Goal: Task Accomplishment & Management: Use online tool/utility

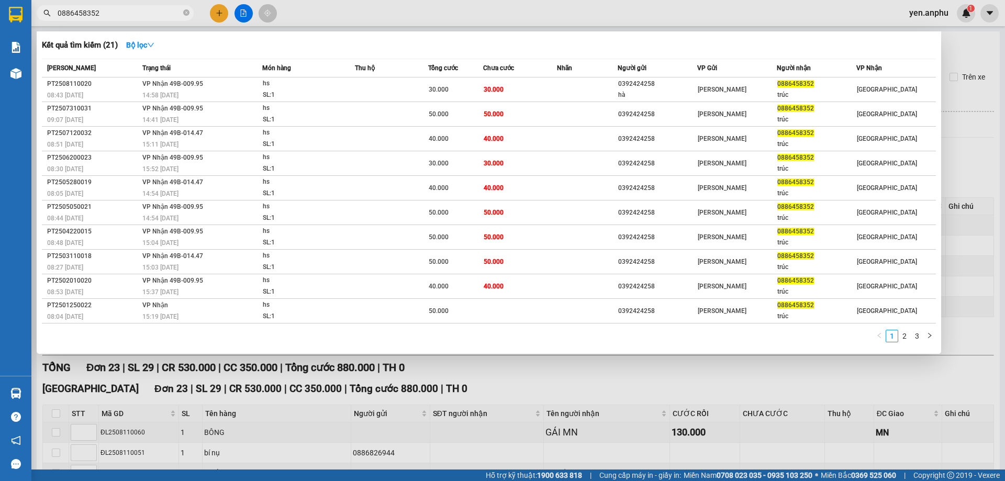
click at [484, 21] on div at bounding box center [502, 240] width 1005 height 481
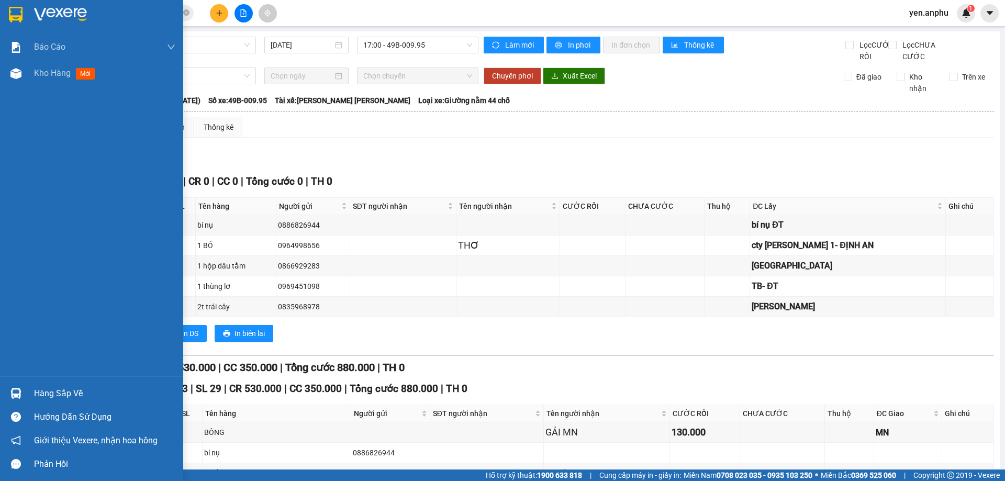
click at [26, 89] on div "[PERSON_NAME] [PERSON_NAME] [PERSON_NAME] ([PERSON_NAME]) [PERSON_NAME] số tạo …" at bounding box center [91, 205] width 183 height 342
click at [27, 72] on div "Kho hàng mới" at bounding box center [91, 73] width 183 height 26
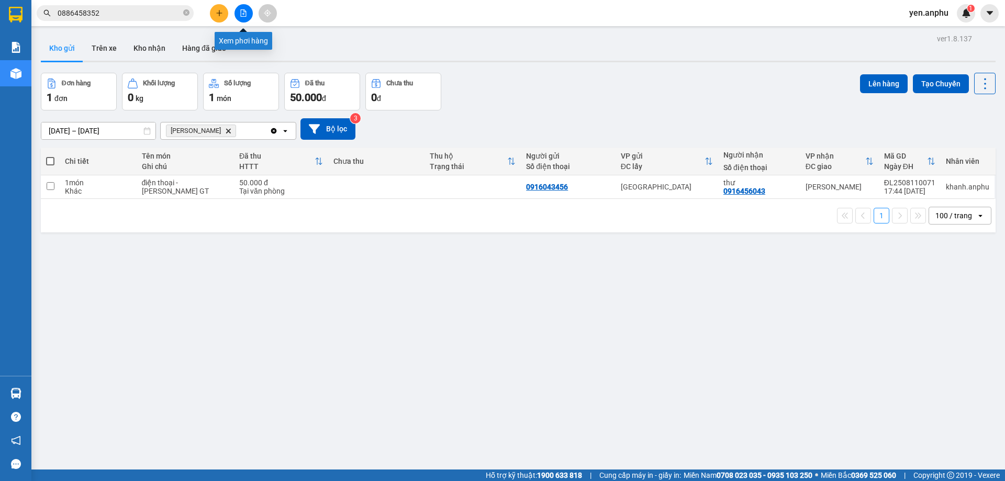
click at [243, 19] on button at bounding box center [244, 13] width 18 height 18
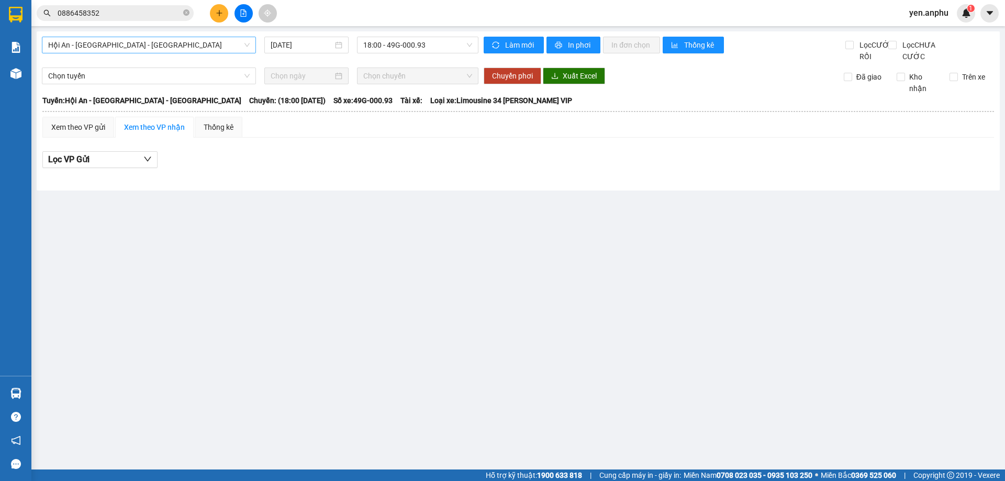
click at [134, 49] on span "Hội An - [GEOGRAPHIC_DATA] - [GEOGRAPHIC_DATA]" at bounding box center [149, 45] width 202 height 16
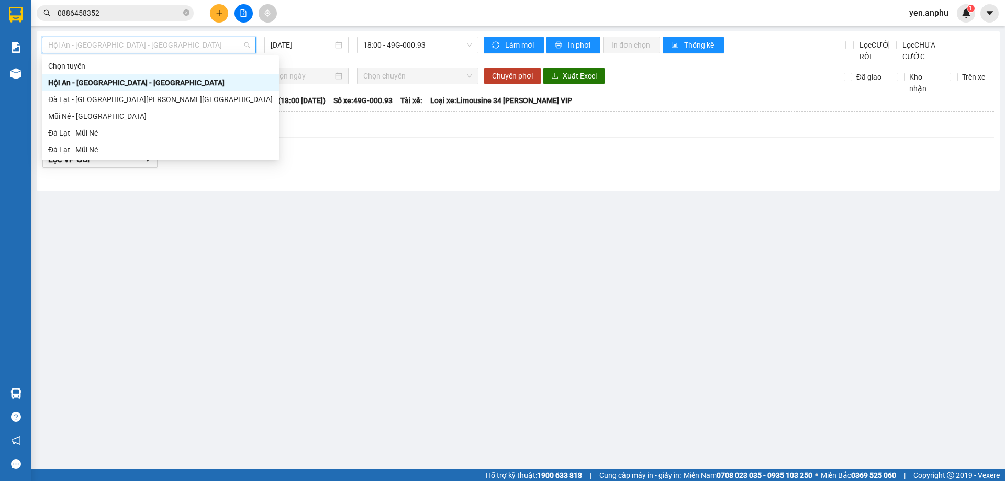
click at [92, 12] on input "0886458352" at bounding box center [120, 13] width 124 height 12
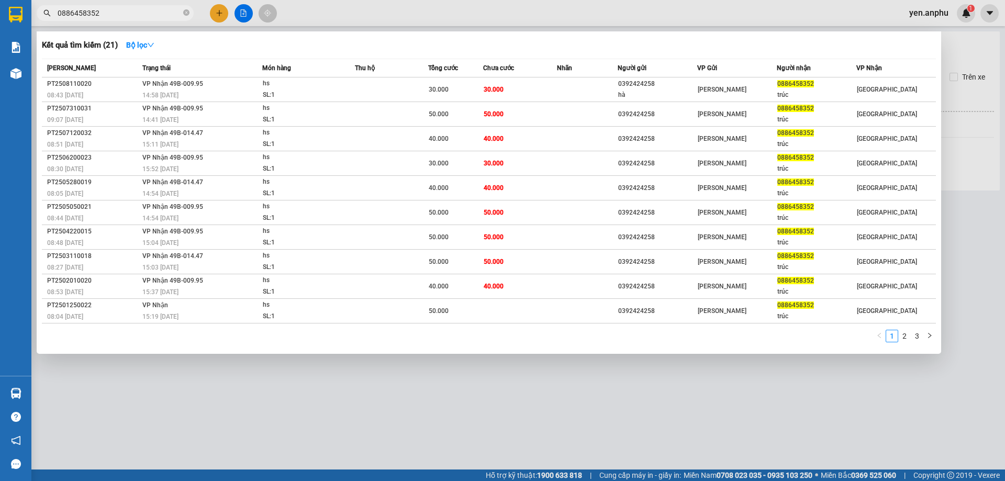
click at [92, 12] on input "0886458352" at bounding box center [120, 13] width 124 height 12
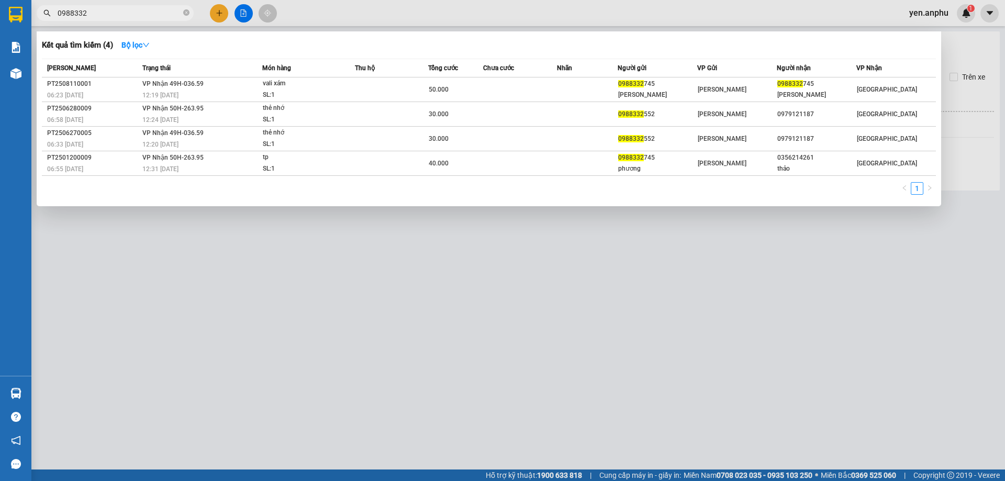
type input "0988332"
click at [237, 15] on div at bounding box center [502, 240] width 1005 height 481
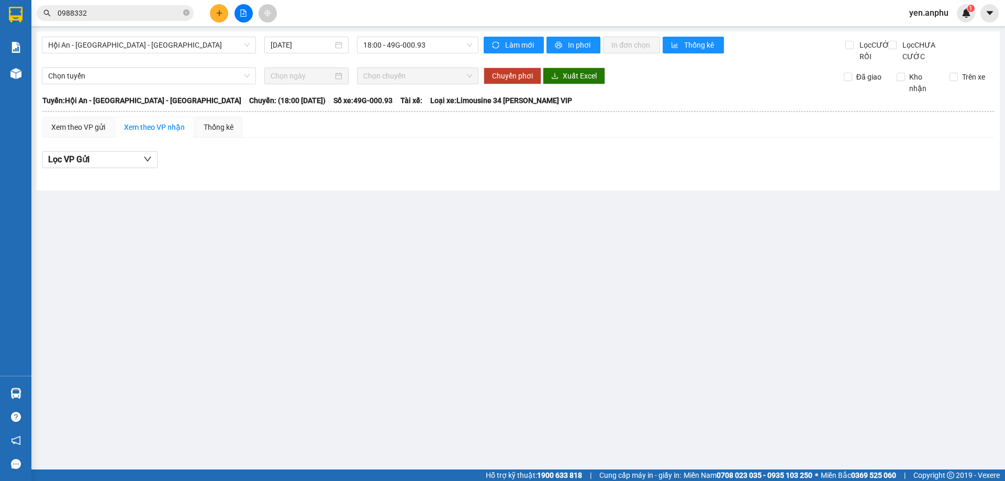
click at [237, 15] on button at bounding box center [244, 13] width 18 height 18
click at [122, 47] on span "Hội An - [GEOGRAPHIC_DATA] - [GEOGRAPHIC_DATA]" at bounding box center [149, 45] width 202 height 16
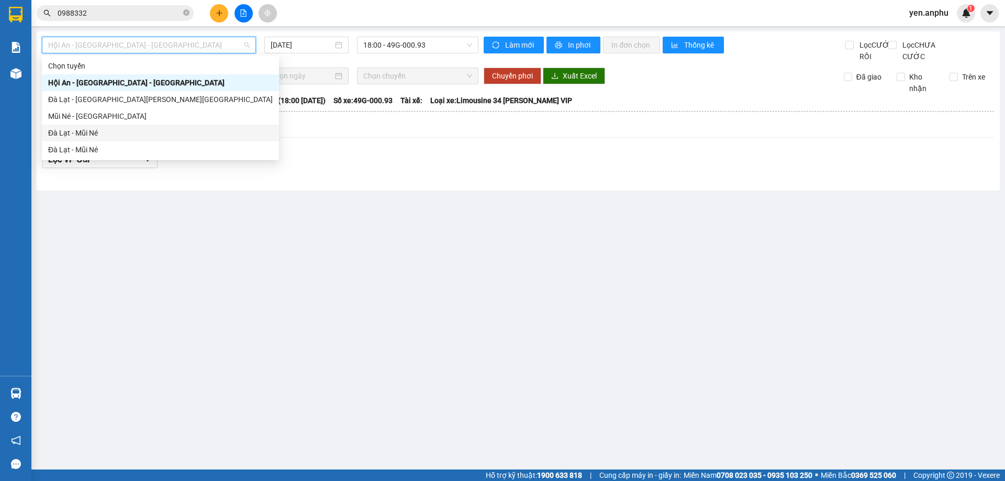
click at [75, 134] on div "Đà Lạt - Mũi Né" at bounding box center [160, 133] width 225 height 12
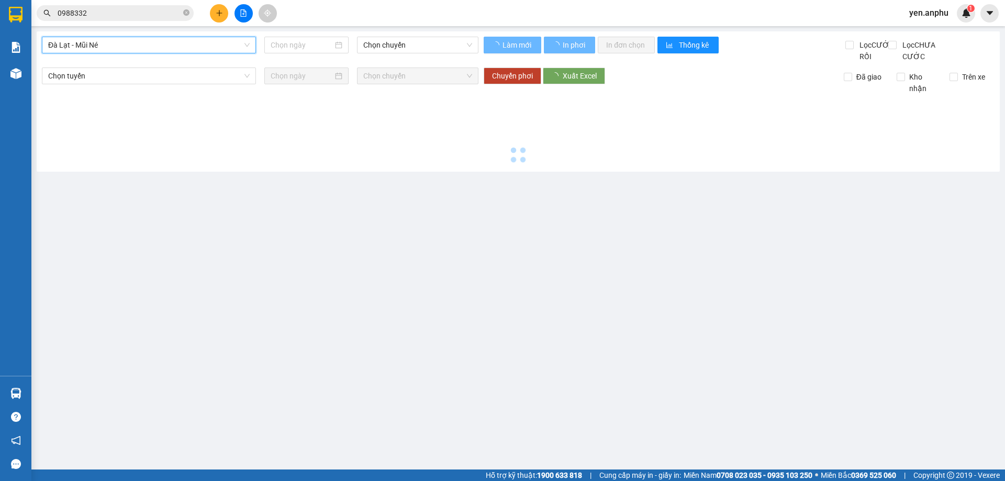
type input "[DATE]"
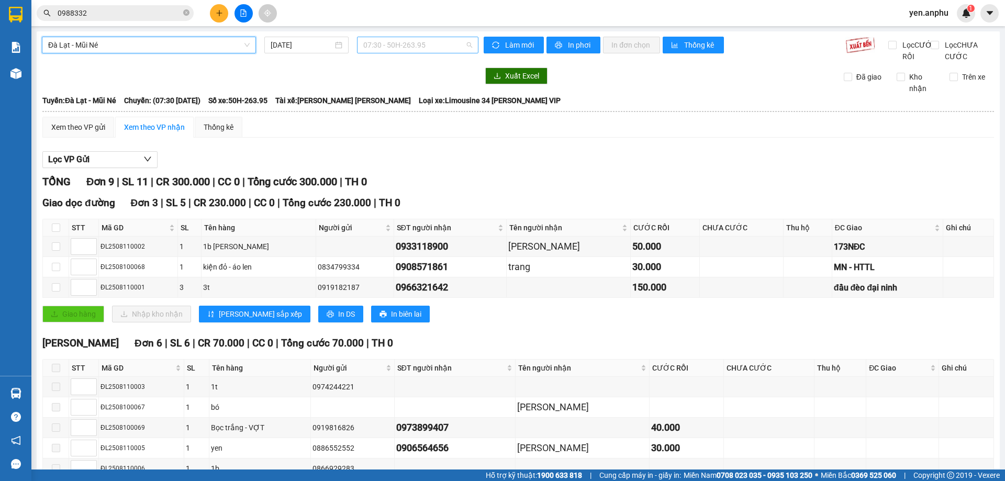
click at [371, 46] on span "07:30 - 50H-263.95" at bounding box center [417, 45] width 109 height 16
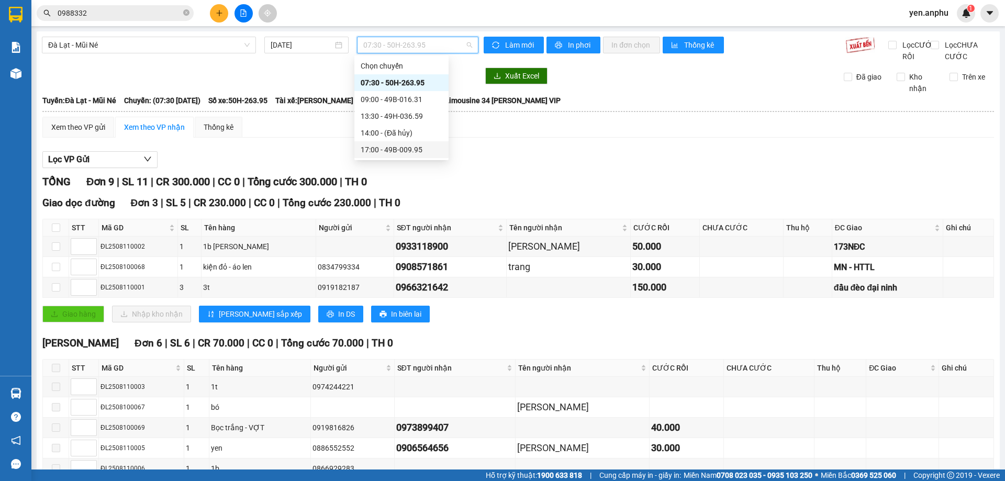
click at [374, 149] on div "17:00 - 49B-009.95" at bounding box center [402, 150] width 82 height 12
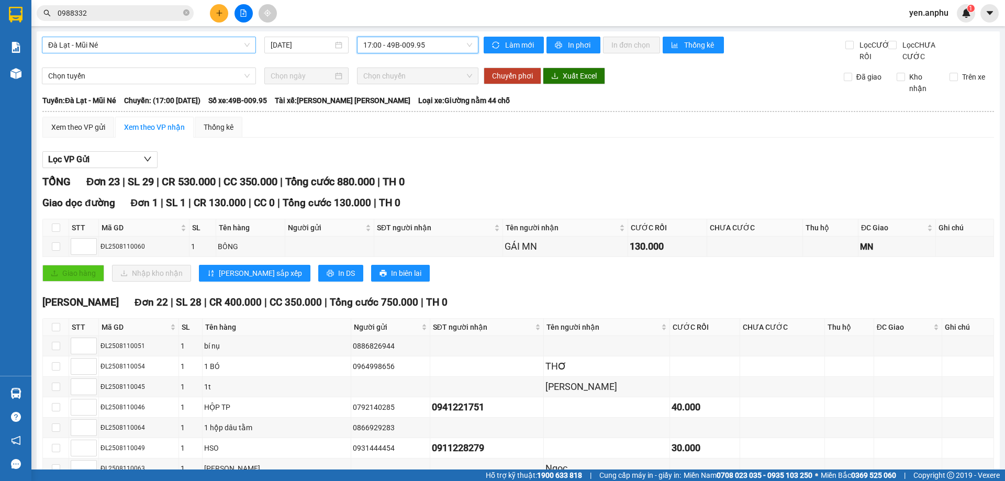
click at [148, 51] on span "Đà Lạt - Mũi Né" at bounding box center [149, 45] width 202 height 16
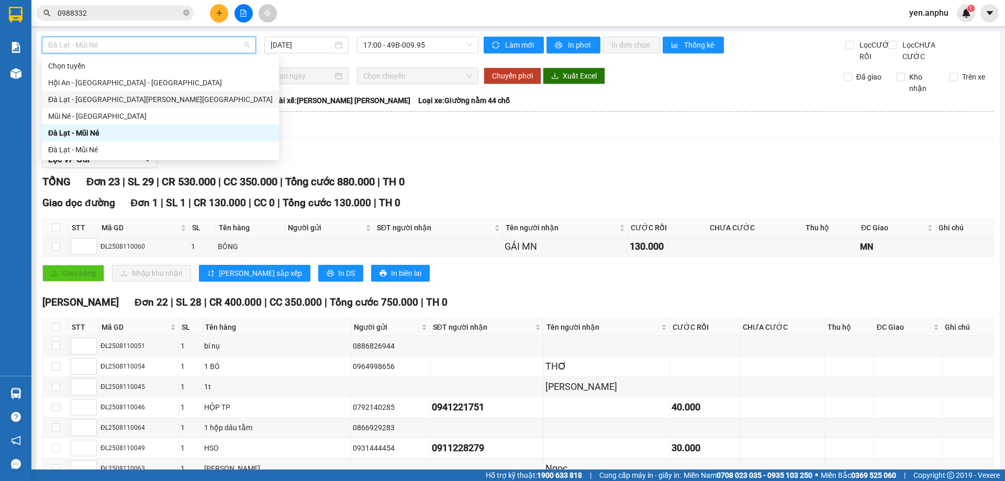
click at [122, 97] on div "Đà Lạt - [GEOGRAPHIC_DATA][PERSON_NAME][GEOGRAPHIC_DATA]" at bounding box center [160, 100] width 225 height 12
type input "[DATE]"
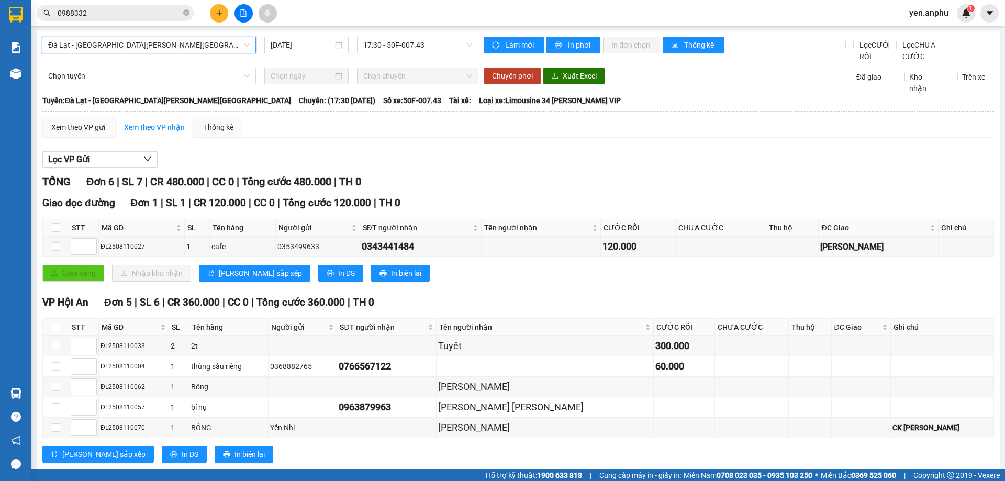
scroll to position [34, 0]
